Goal: Task Accomplishment & Management: Complete application form

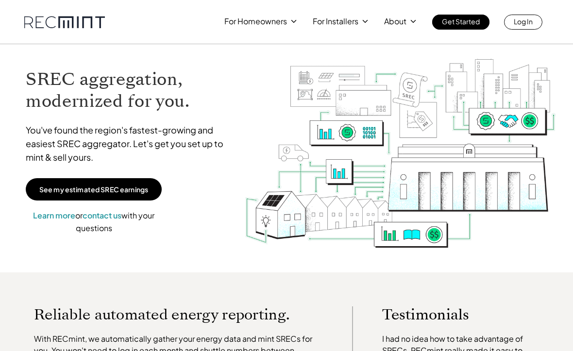
click at [535, 22] on link "Log In" at bounding box center [523, 22] width 38 height 15
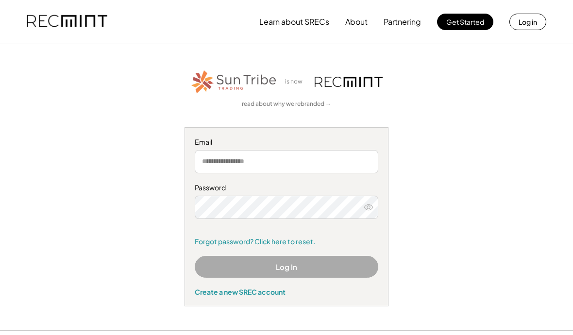
click at [286, 163] on input "email" at bounding box center [287, 161] width 184 height 23
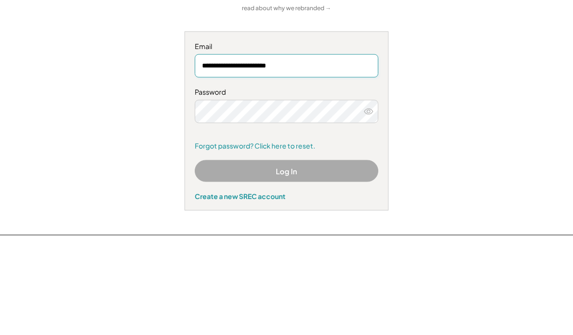
type input "**********"
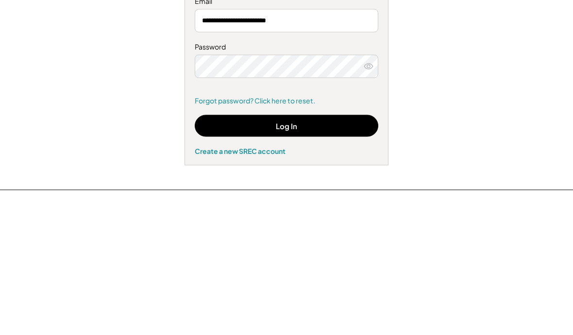
scroll to position [141, 0]
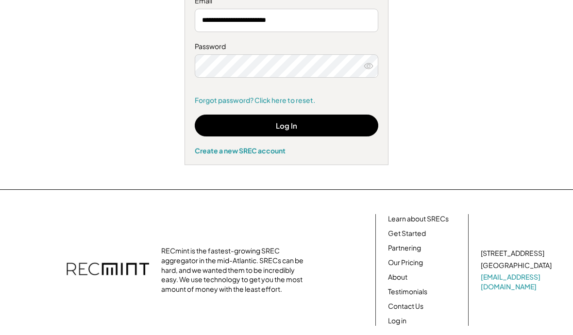
click at [301, 128] on button "Log In" at bounding box center [287, 126] width 184 height 22
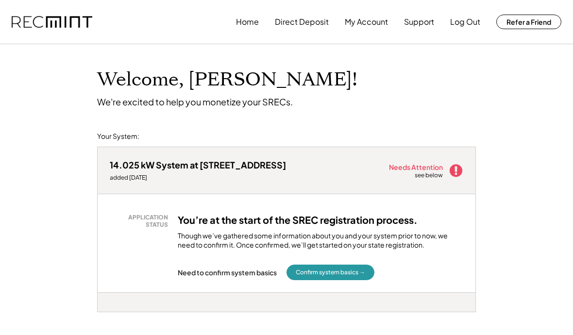
click at [344, 271] on button "Confirm system basics →" at bounding box center [331, 273] width 88 height 16
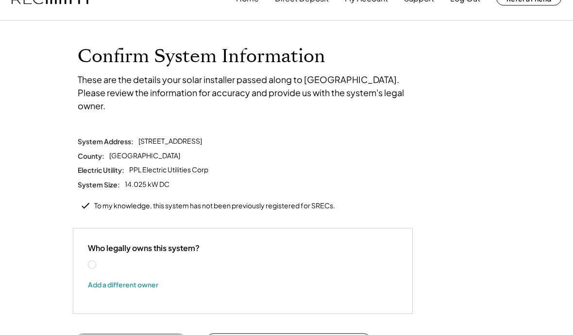
scroll to position [24, 0]
click at [98, 261] on label "[PERSON_NAME]" at bounding box center [141, 264] width 87 height 7
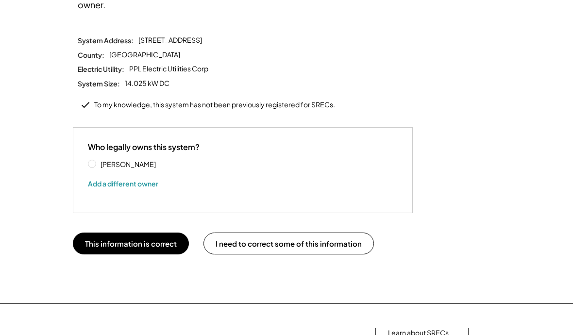
scroll to position [113, 0]
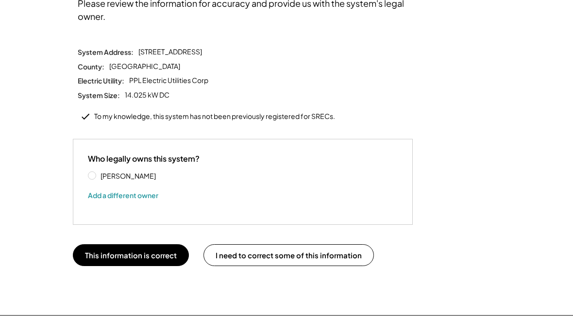
click at [135, 244] on button "This information is correct" at bounding box center [131, 255] width 116 height 22
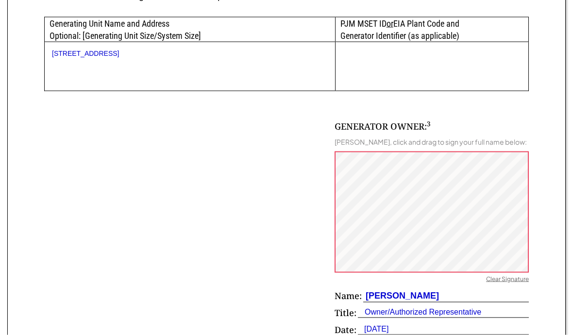
scroll to position [535, 0]
click at [501, 279] on div "Clear Signature" at bounding box center [507, 280] width 43 height 10
click at [517, 275] on div "Clear Signature" at bounding box center [507, 280] width 43 height 10
click at [509, 275] on div "Clear Signature" at bounding box center [507, 280] width 43 height 10
click at [515, 278] on div "Clear Signature" at bounding box center [507, 280] width 43 height 10
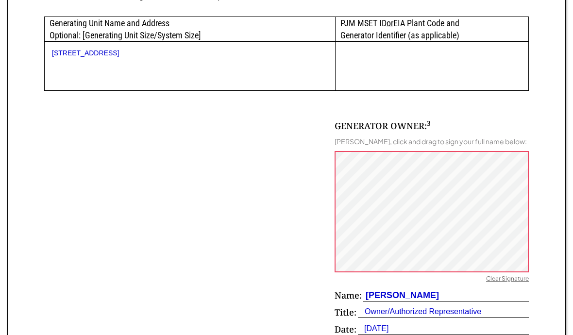
click at [504, 275] on div "Clear Signature" at bounding box center [507, 280] width 43 height 10
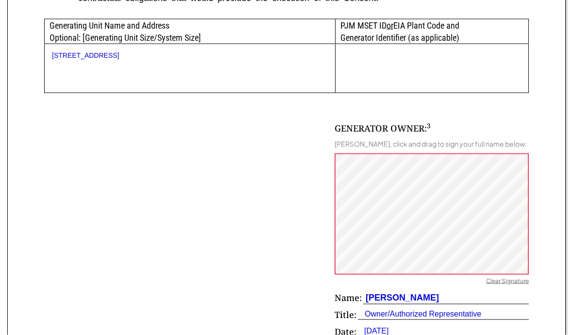
click at [509, 292] on div "Robert Strong" at bounding box center [446, 298] width 166 height 13
click at [509, 277] on div "Clear Signature" at bounding box center [507, 282] width 43 height 10
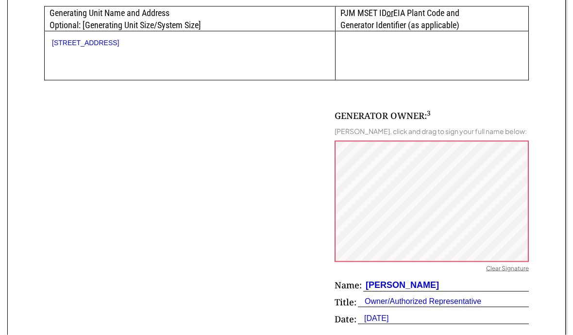
scroll to position [544, 0]
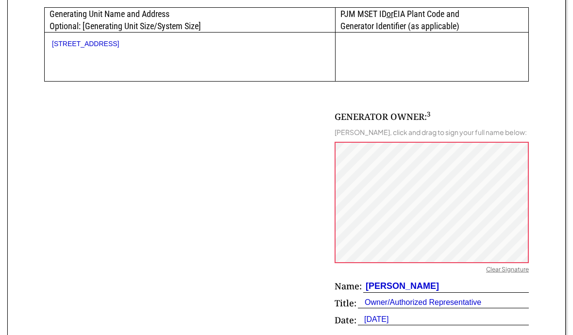
click at [517, 266] on div "Clear Signature" at bounding box center [507, 271] width 43 height 10
click at [506, 267] on div "Clear Signature" at bounding box center [507, 271] width 43 height 10
click at [483, 258] on div "GENERATOR OWNER: 3 Robert Strong, click and drag to sign your full name below: …" at bounding box center [432, 221] width 194 height 220
click at [516, 258] on div "GENERATOR OWNER: 3 Robert Strong, click and drag to sign your full name below: …" at bounding box center [432, 221] width 194 height 220
click at [500, 270] on div "Clear Signature" at bounding box center [507, 271] width 43 height 10
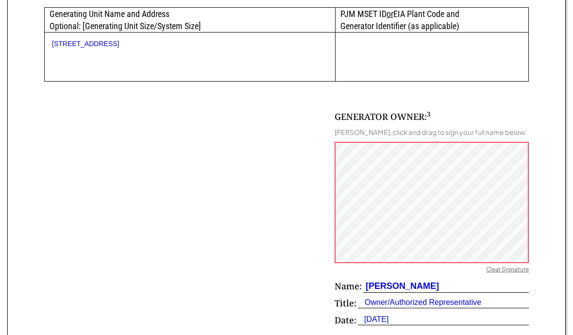
click at [500, 266] on div "Clear Signature" at bounding box center [507, 271] width 43 height 10
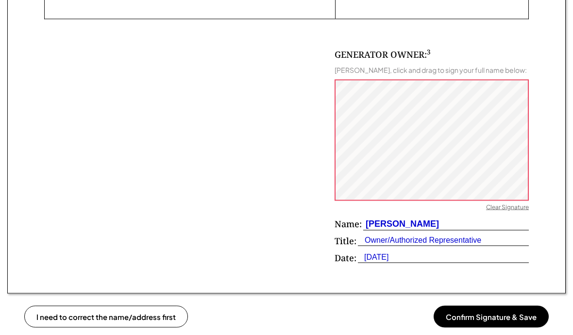
scroll to position [607, 0]
click at [493, 322] on button "Confirm Signature & Save" at bounding box center [491, 316] width 115 height 22
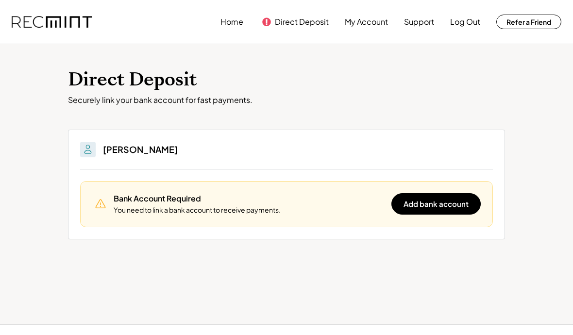
click at [443, 201] on button "Add bank account" at bounding box center [435, 203] width 89 height 21
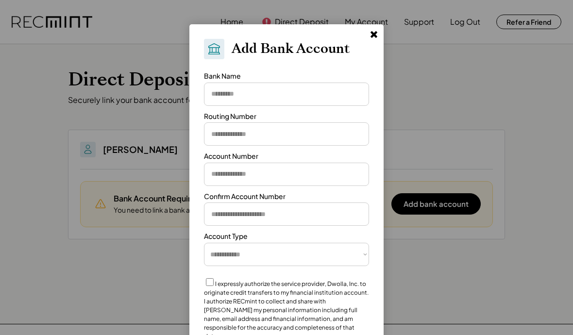
click at [265, 97] on input "input" at bounding box center [286, 94] width 165 height 23
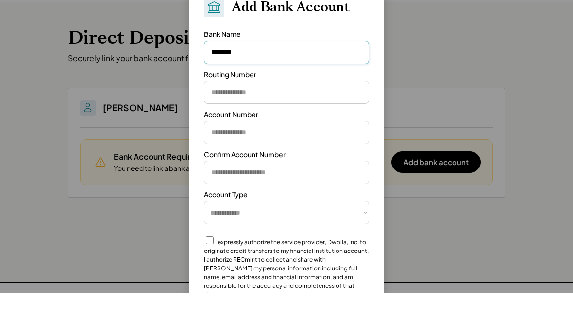
type input "********"
click at [249, 122] on input "input" at bounding box center [286, 133] width 165 height 23
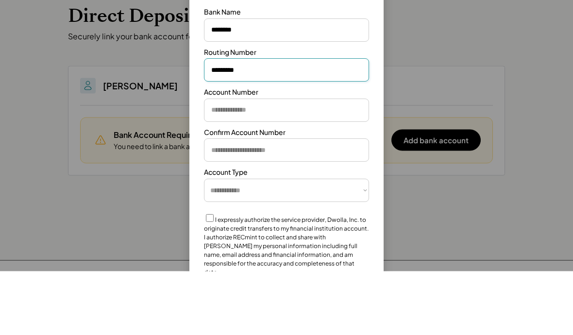
type input "*********"
click at [278, 163] on input "input" at bounding box center [286, 174] width 165 height 23
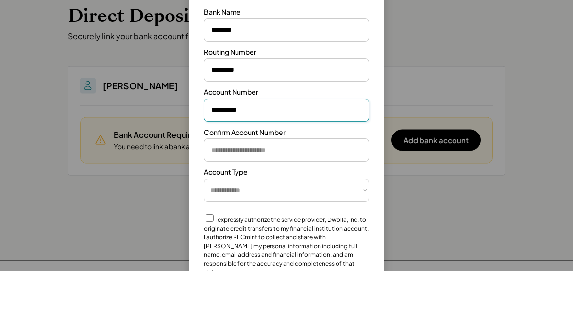
type input "**********"
click at [288, 203] on input "input" at bounding box center [286, 214] width 165 height 23
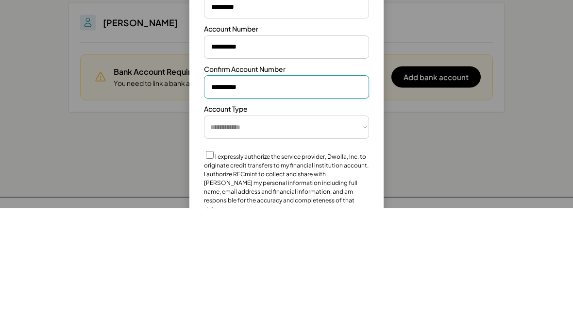
type input "**********"
click at [362, 243] on select "**********" at bounding box center [286, 254] width 165 height 23
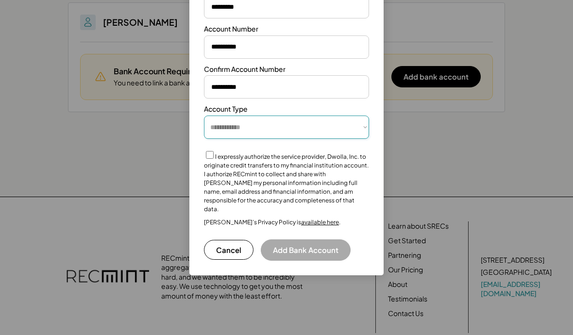
select select "**********"
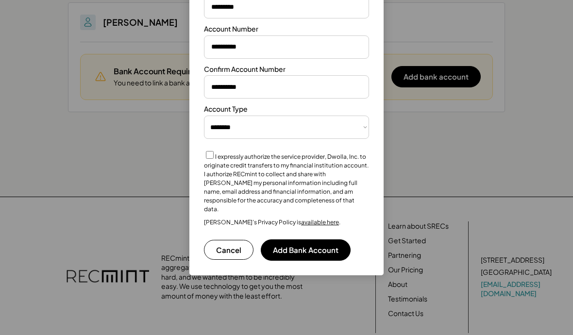
click at [307, 241] on button "Add Bank Account" at bounding box center [306, 249] width 90 height 21
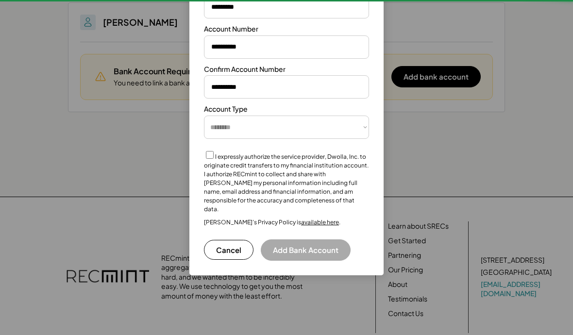
select select "**********"
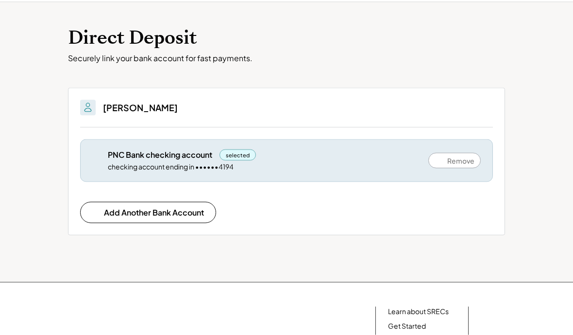
scroll to position [0, 0]
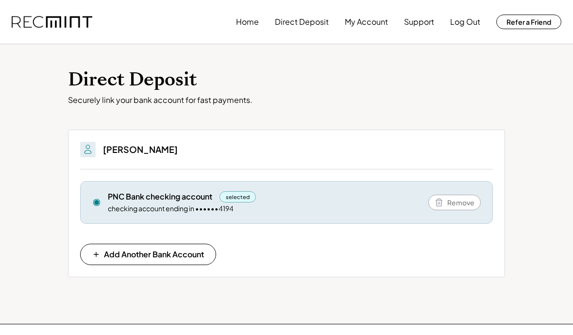
click at [365, 26] on button "My Account" at bounding box center [366, 21] width 43 height 19
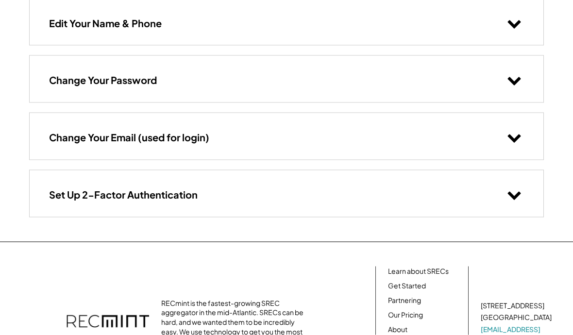
click at [510, 193] on use at bounding box center [514, 196] width 13 height 8
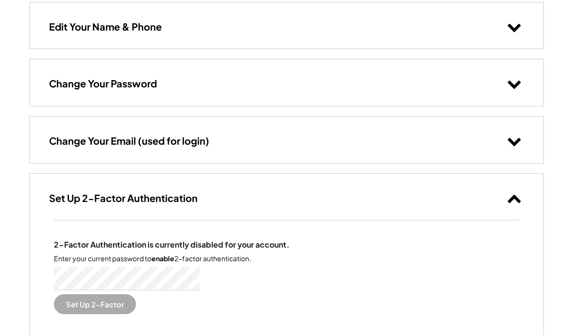
scroll to position [99, 0]
click at [98, 303] on button "Set Up 2-Factor" at bounding box center [95, 305] width 82 height 20
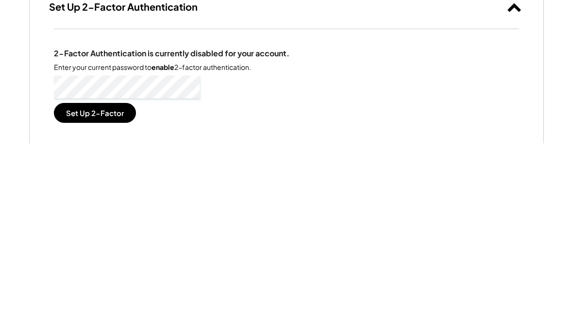
click at [121, 295] on button "Set Up 2-Factor" at bounding box center [95, 305] width 82 height 20
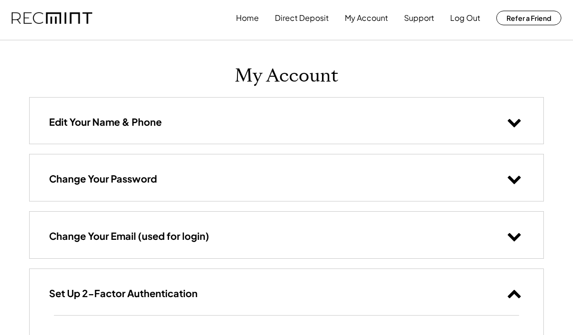
scroll to position [0, 0]
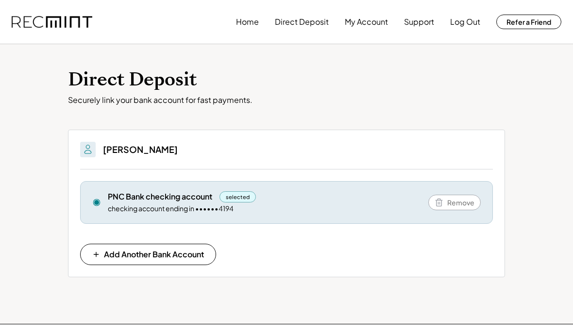
click at [254, 25] on button "Home" at bounding box center [247, 21] width 23 height 19
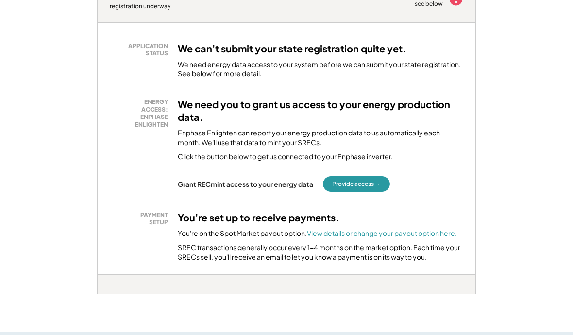
scroll to position [171, 0]
click at [362, 185] on button "Provide access →" at bounding box center [356, 185] width 67 height 16
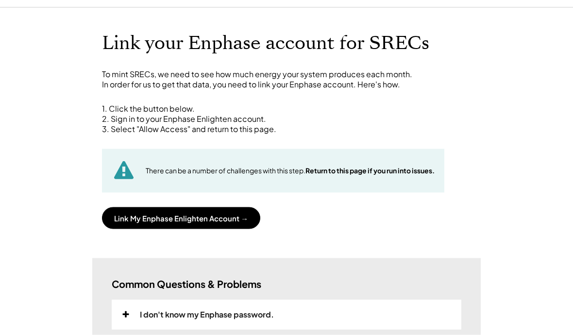
scroll to position [37, 0]
click at [195, 215] on button "Link My Enphase Enlighten Account →" at bounding box center [181, 218] width 158 height 22
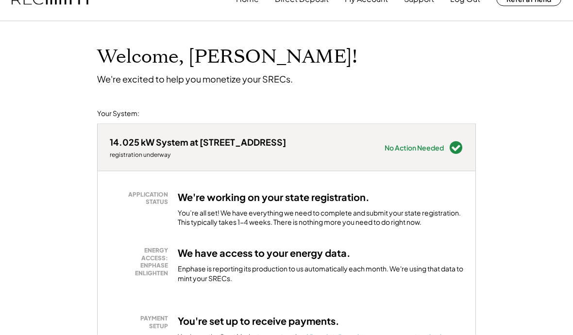
scroll to position [23, 0]
click at [231, 201] on h3 "We're working on your state registration." at bounding box center [274, 196] width 192 height 13
click at [302, 209] on div "You’re all set! We have everything we need to complete and submit your state re…" at bounding box center [321, 217] width 286 height 19
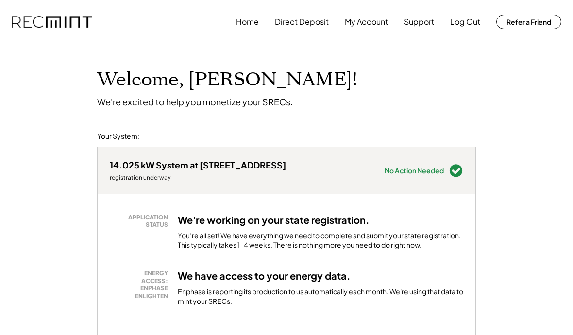
click at [469, 24] on button "Log Out" at bounding box center [465, 21] width 30 height 19
